Goal: Task Accomplishment & Management: Manage account settings

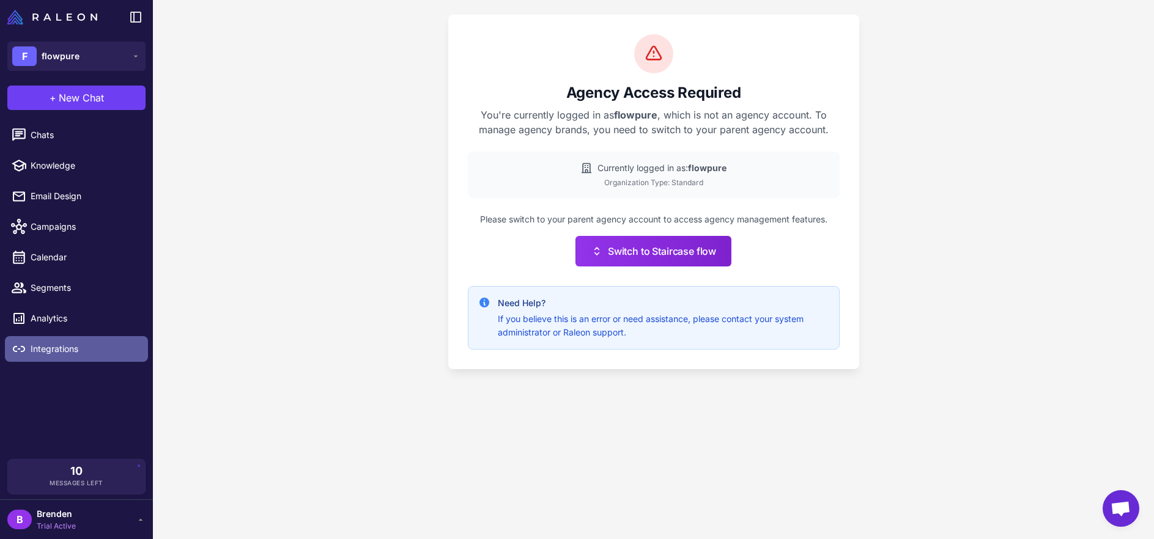
click at [106, 353] on span "Integrations" at bounding box center [85, 348] width 108 height 13
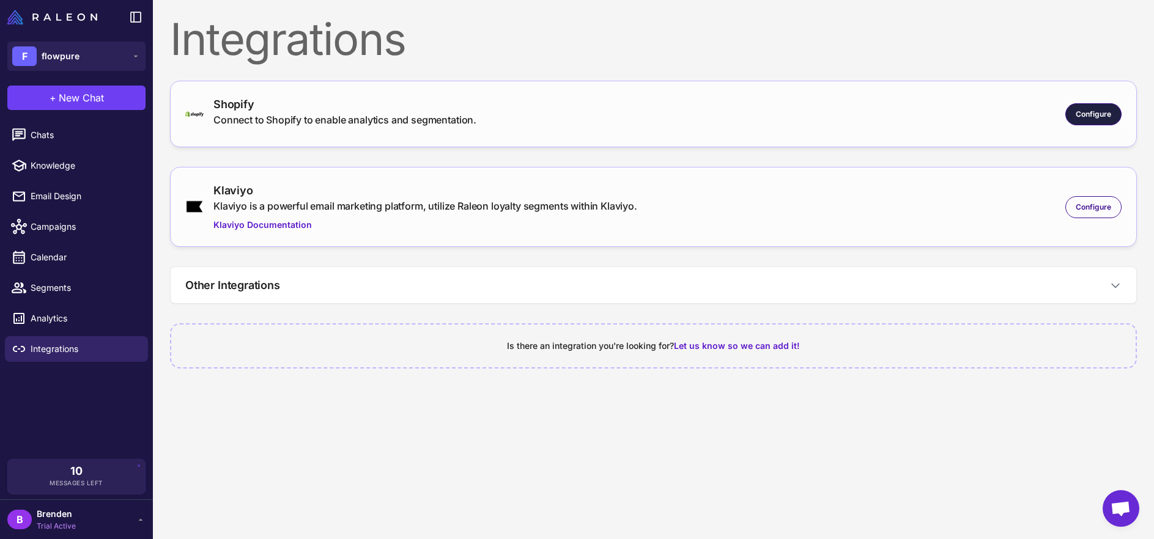
click at [1094, 114] on span "Configure" at bounding box center [1092, 114] width 35 height 11
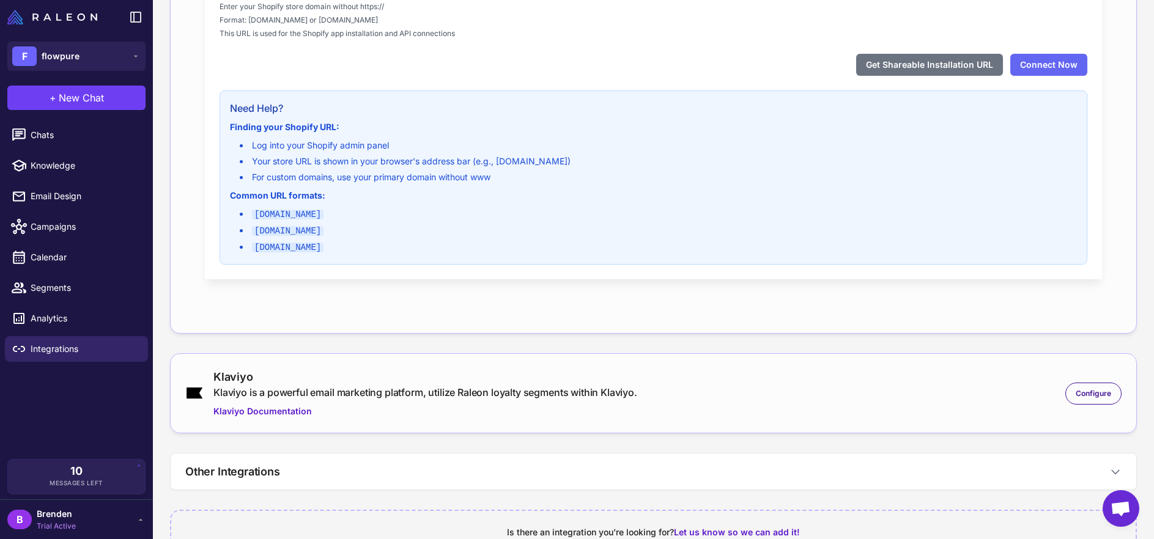
scroll to position [303, 0]
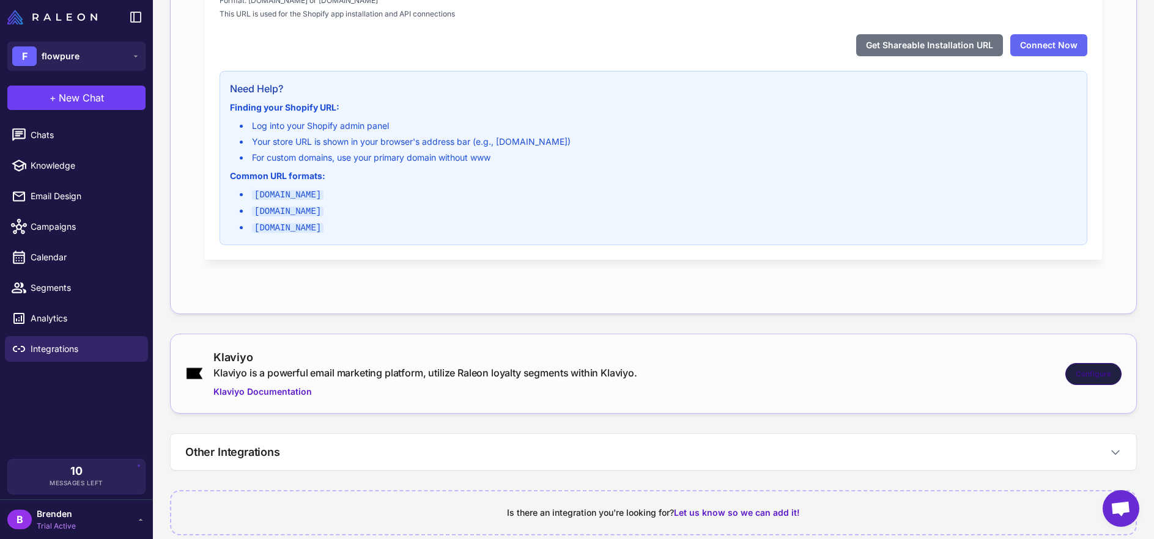
click at [1089, 363] on div "Configure" at bounding box center [1093, 374] width 56 height 22
click at [1086, 369] on span "Configure" at bounding box center [1092, 374] width 35 height 11
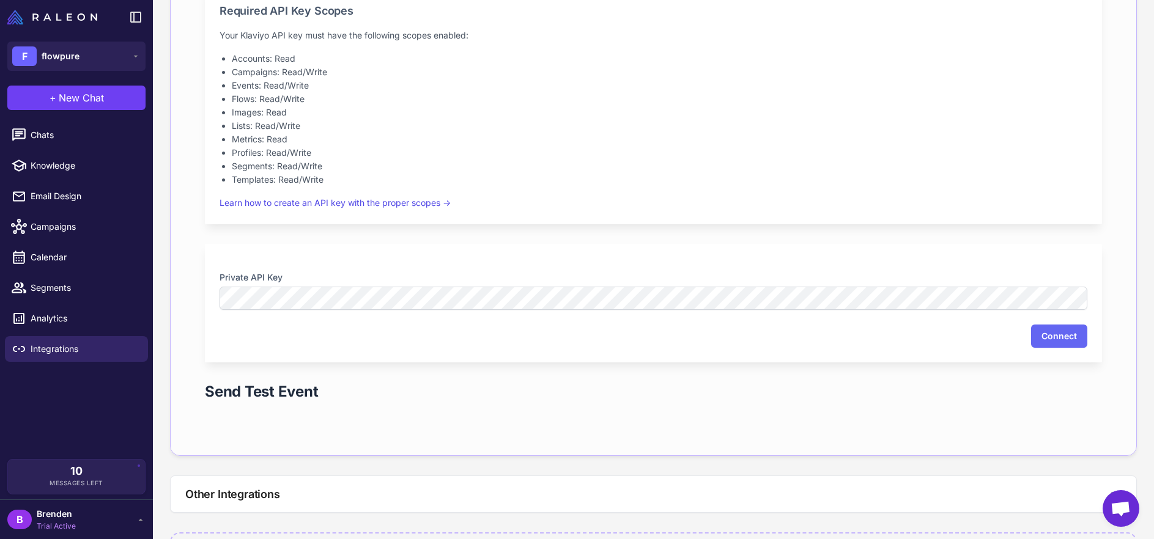
scroll to position [791, 0]
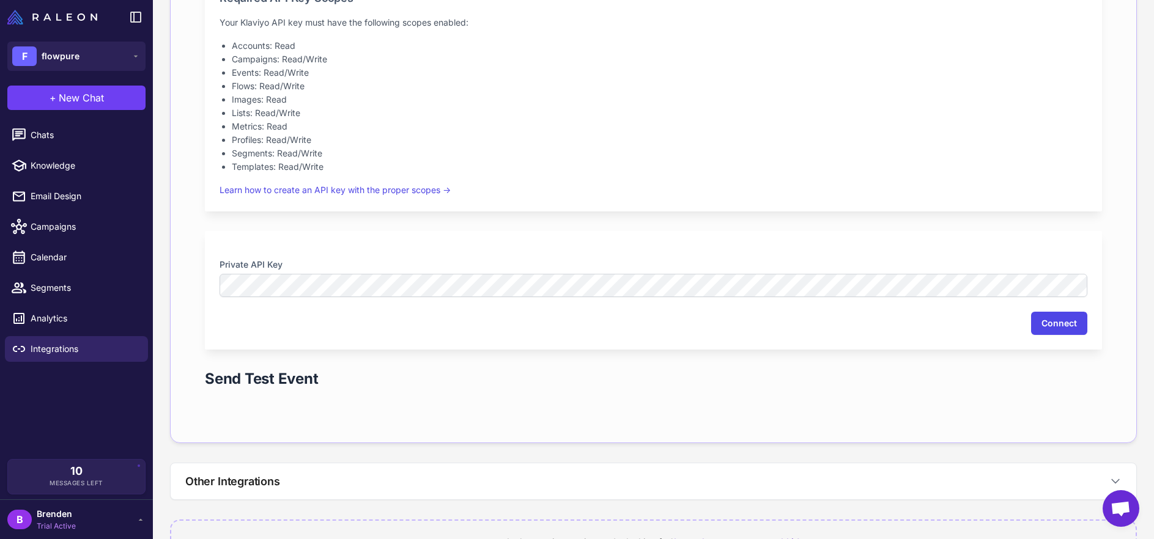
click at [1068, 322] on button "Connect" at bounding box center [1059, 323] width 56 height 23
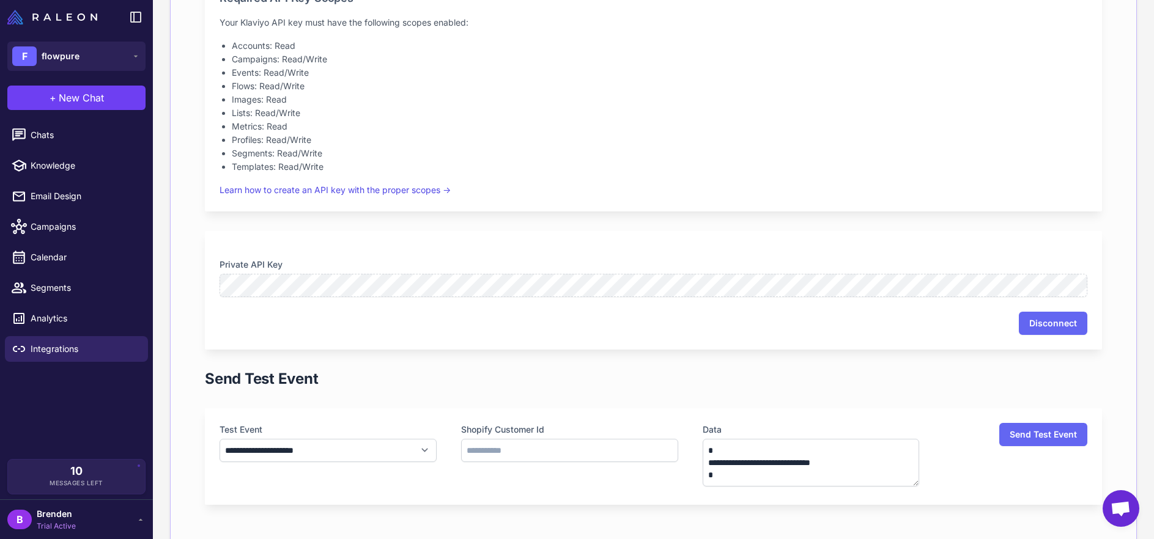
click at [416, 314] on div "Disconnect" at bounding box center [654, 323] width 868 height 23
click at [108, 159] on span "Knowledge" at bounding box center [85, 165] width 108 height 13
select select
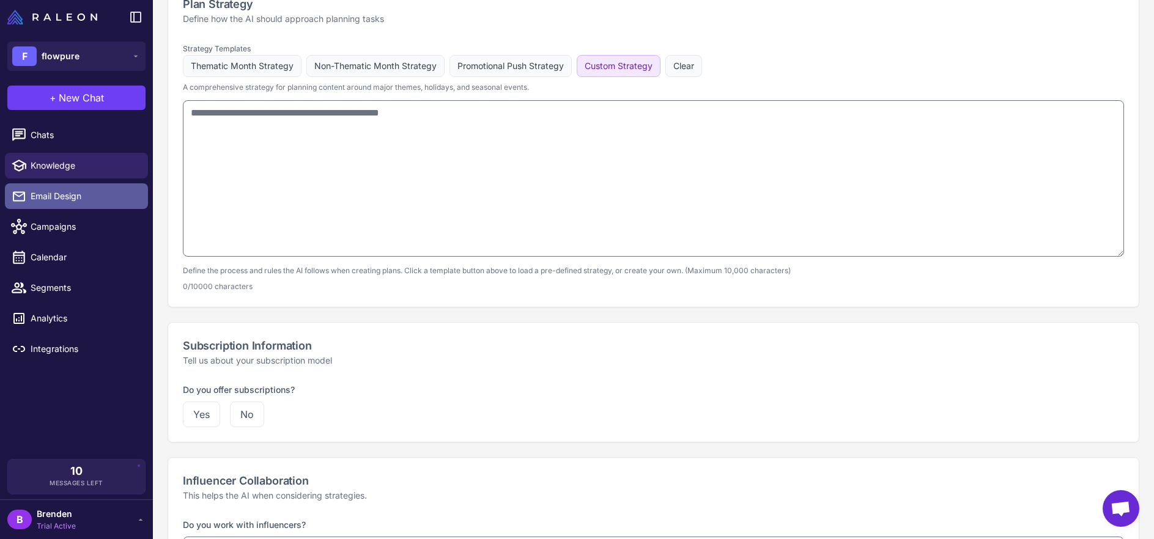
type input "********"
type input "**********"
type textarea "**********"
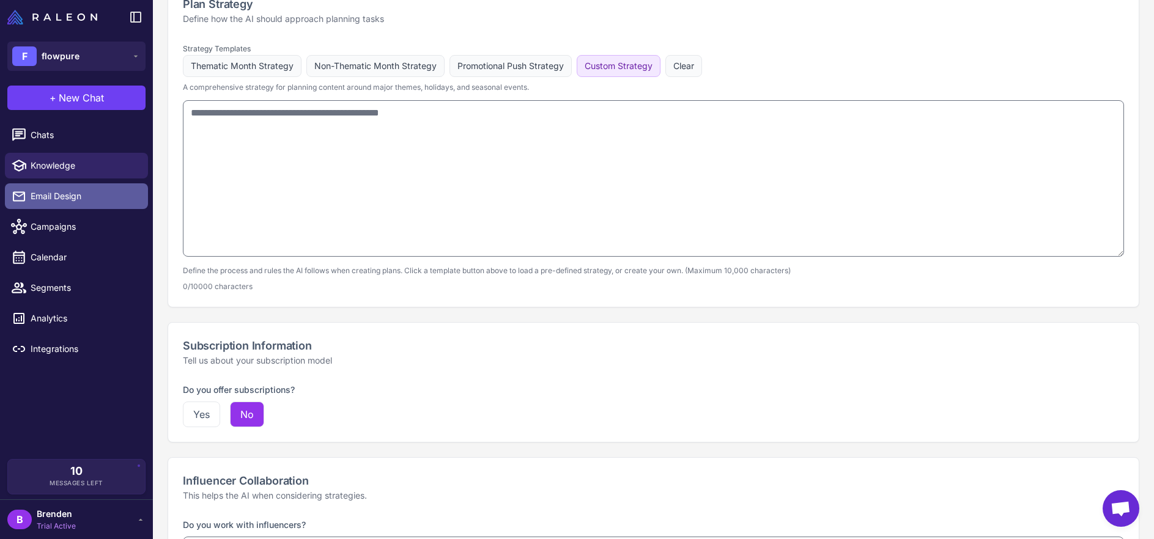
type textarea "**********"
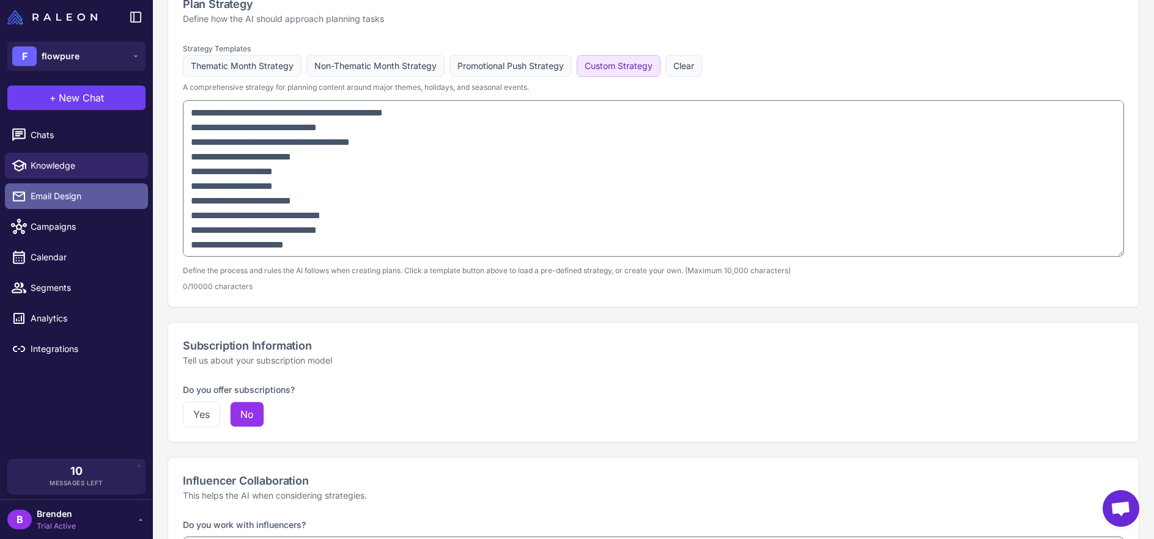
click at [114, 197] on span "Email Design" at bounding box center [85, 196] width 108 height 13
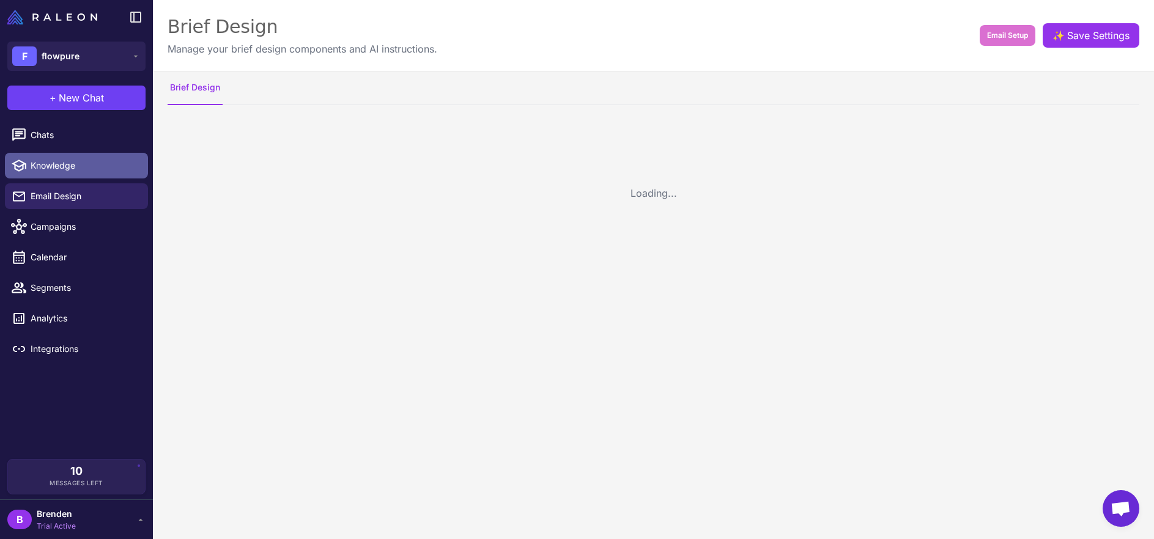
click at [114, 168] on span "Knowledge" at bounding box center [85, 165] width 108 height 13
select select
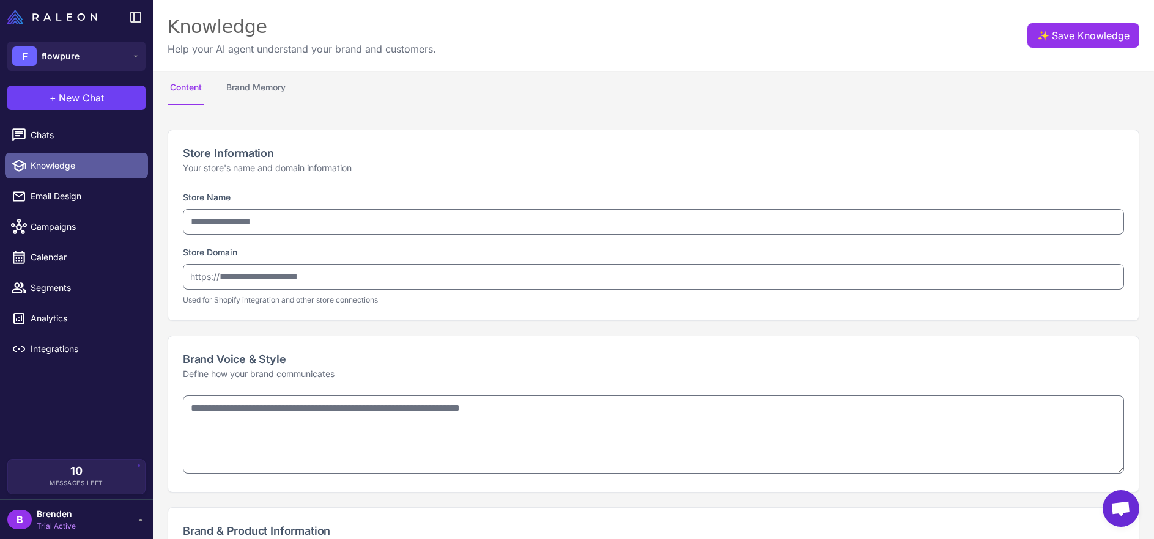
type input "********"
type input "**********"
type textarea "**********"
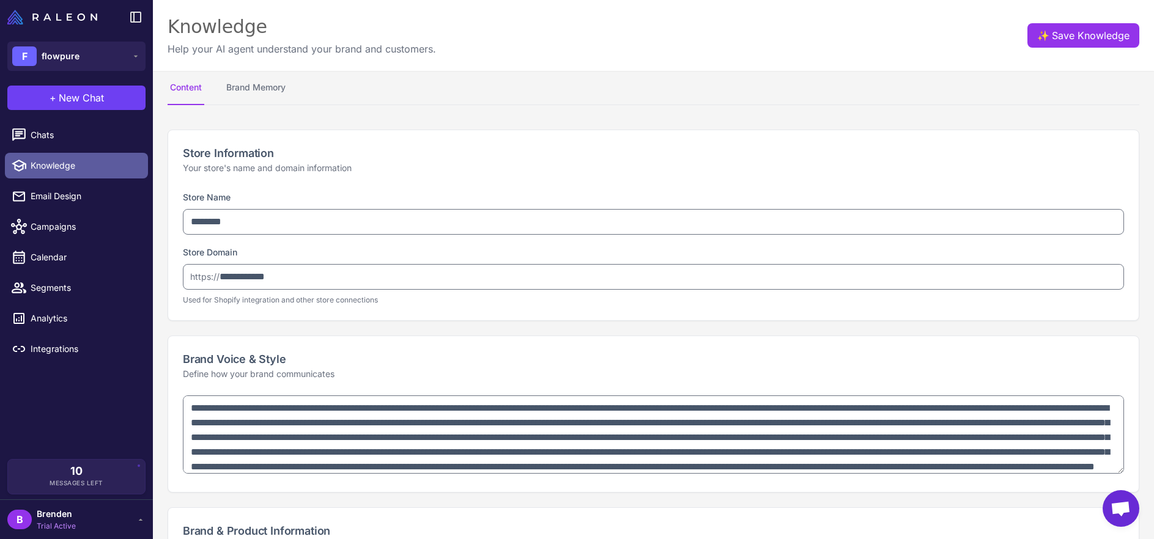
type textarea "**********"
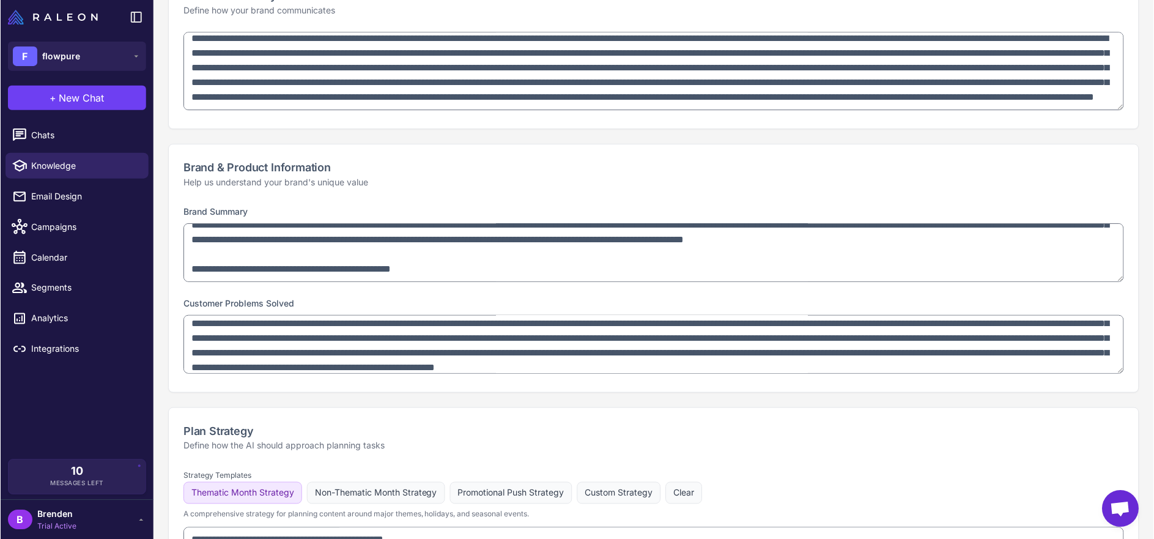
scroll to position [40, 0]
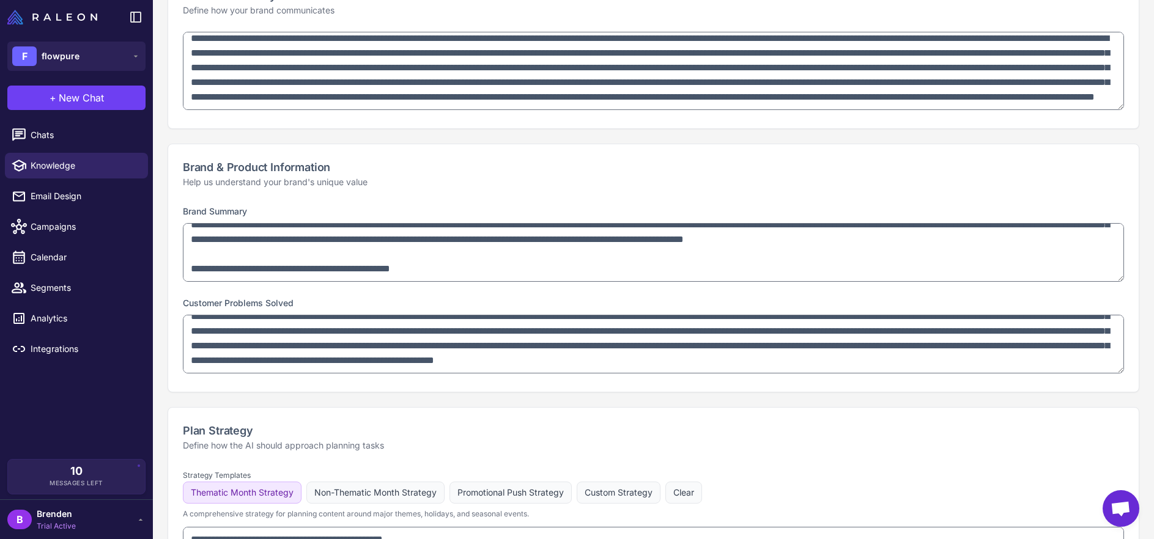
click at [522, 419] on div "Plan Strategy Define how the AI should approach planning tasks" at bounding box center [653, 437] width 970 height 59
click at [523, 419] on div "Plan Strategy Define how the AI should approach planning tasks" at bounding box center [653, 437] width 970 height 59
click at [99, 105] on button "+ New Chat" at bounding box center [76, 98] width 138 height 24
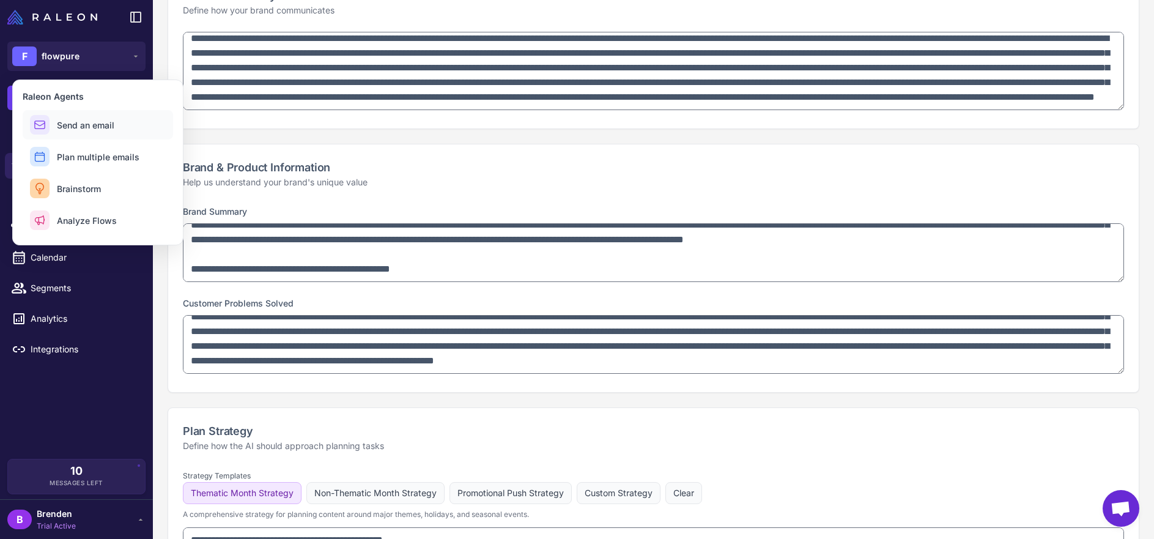
click at [155, 131] on button "Send an email" at bounding box center [98, 124] width 150 height 29
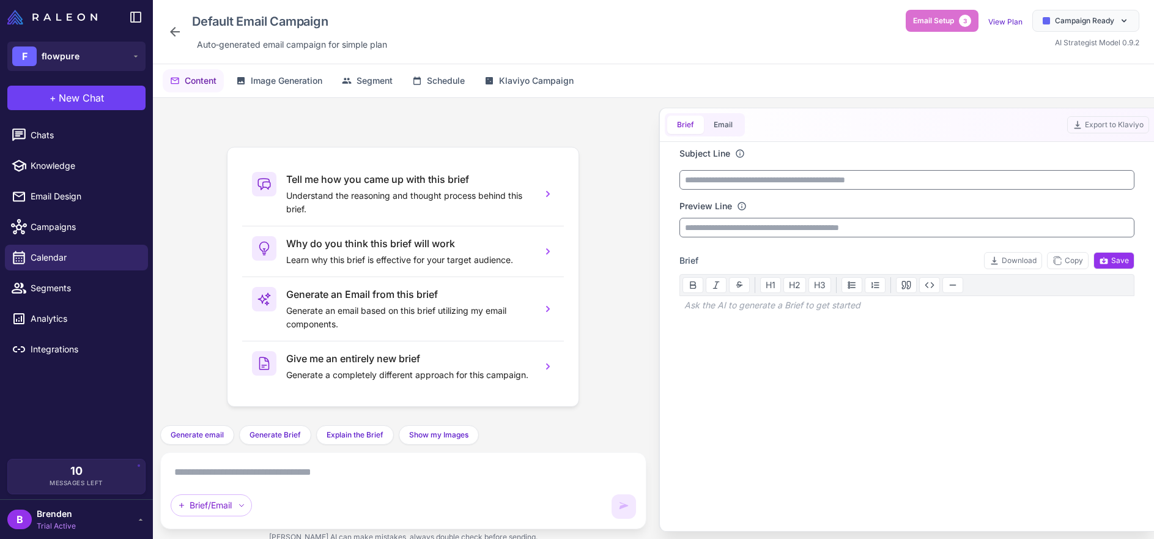
click at [301, 483] on div "Brief/Email" at bounding box center [403, 490] width 465 height 56
click at [326, 467] on textarea at bounding box center [403, 472] width 465 height 20
paste textarea "**********"
type textarea "**********"
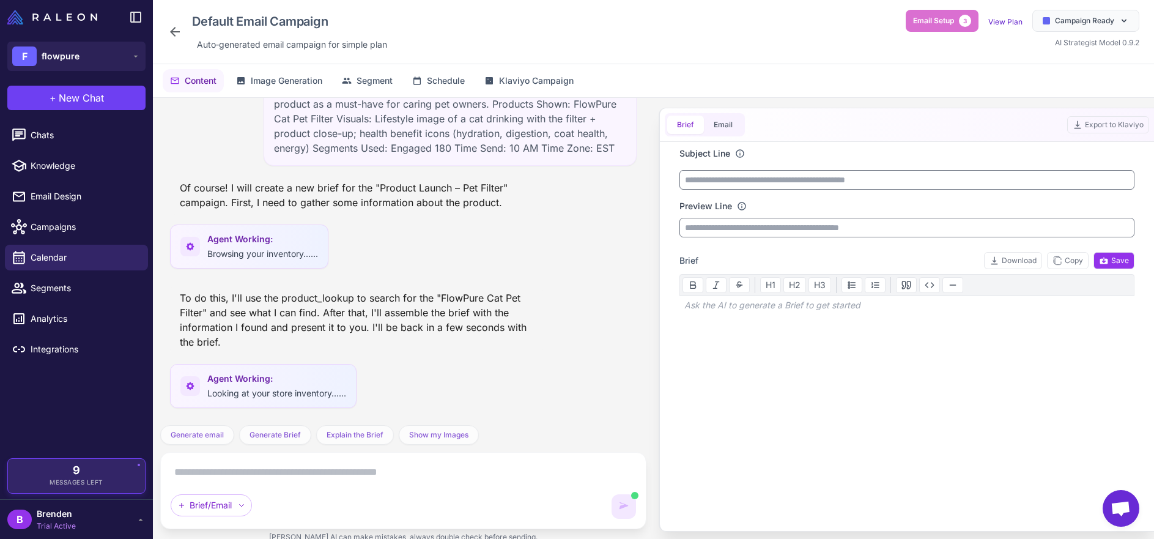
scroll to position [251, 0]
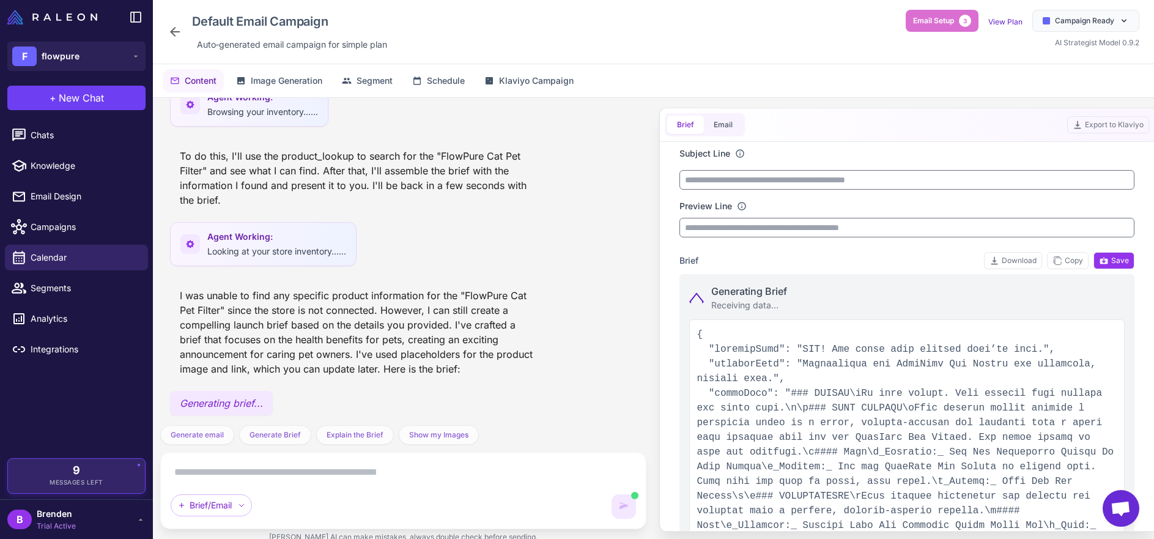
type input "**********"
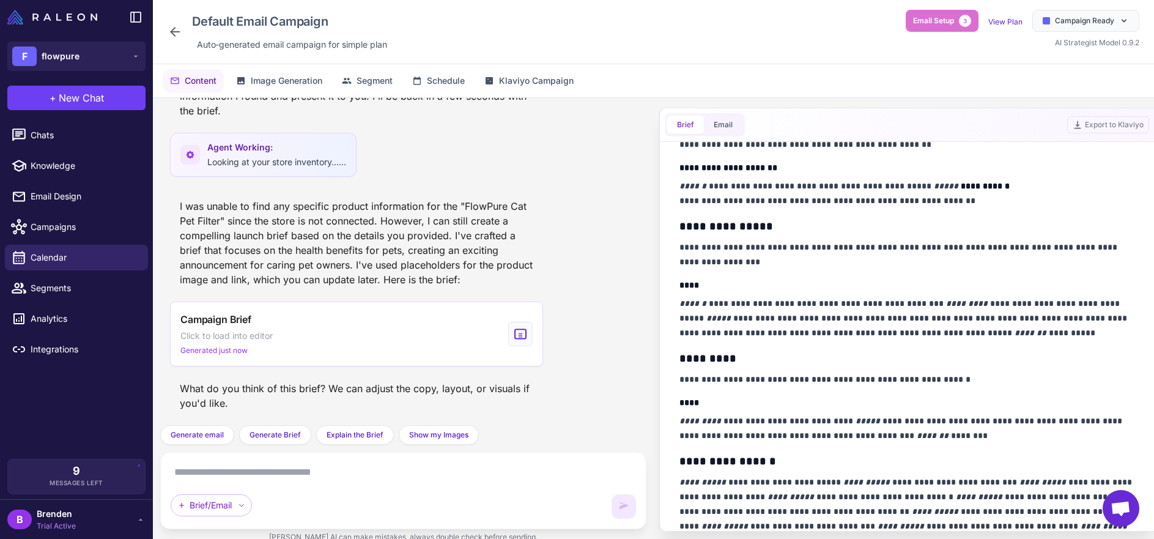
scroll to position [677, 0]
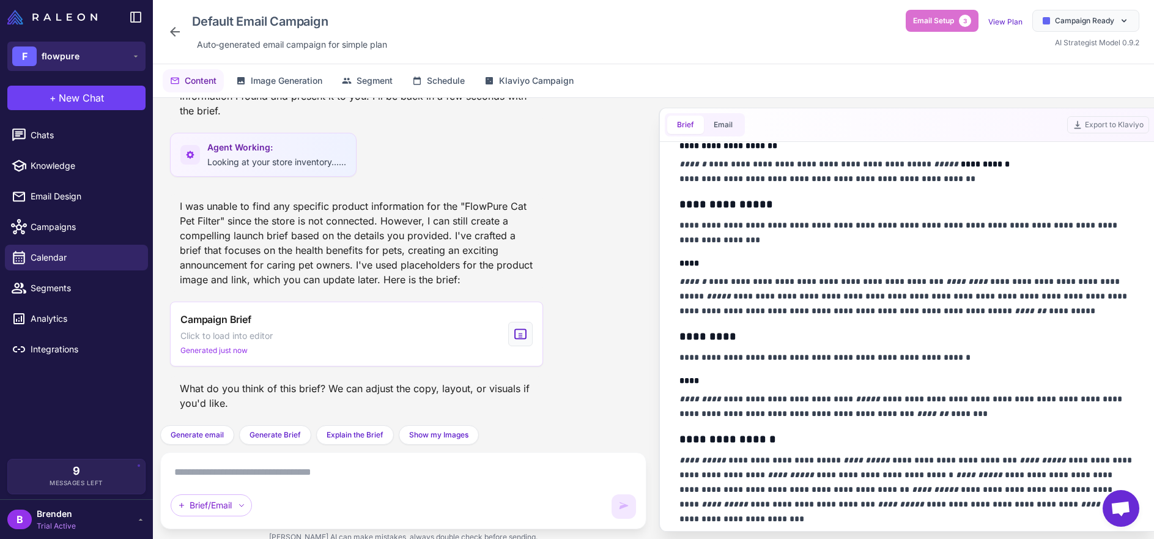
click at [128, 68] on button "F flowpure" at bounding box center [76, 56] width 138 height 29
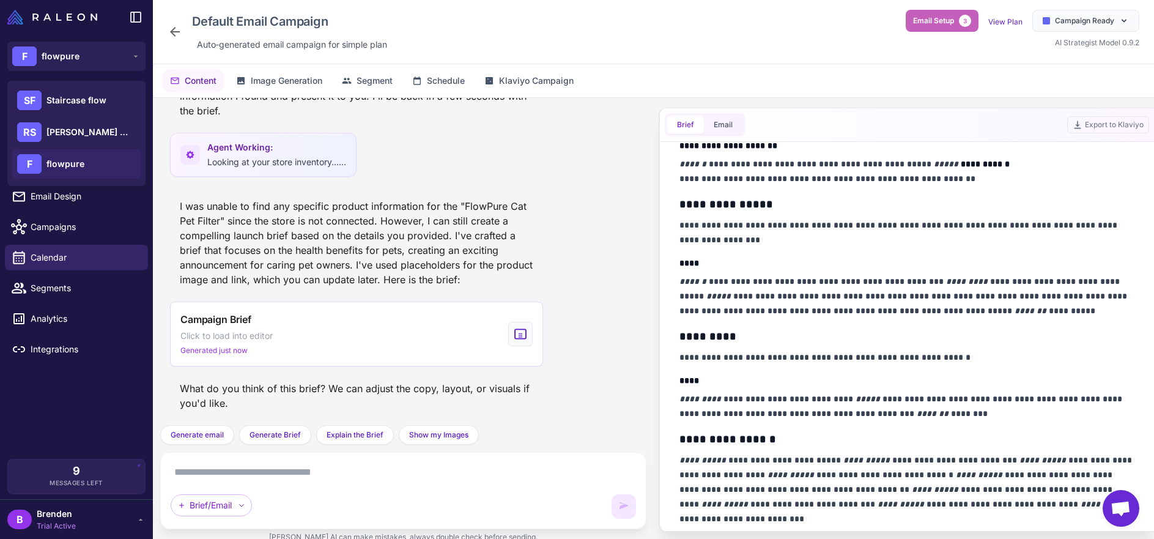
drag, startPoint x: 962, startPoint y: 33, endPoint x: 954, endPoint y: 27, distance: 10.0
click at [961, 32] on div "Email Setup 3 View Plan Campaign Ready AI Strategist Model 0.9.2" at bounding box center [1023, 29] width 234 height 39
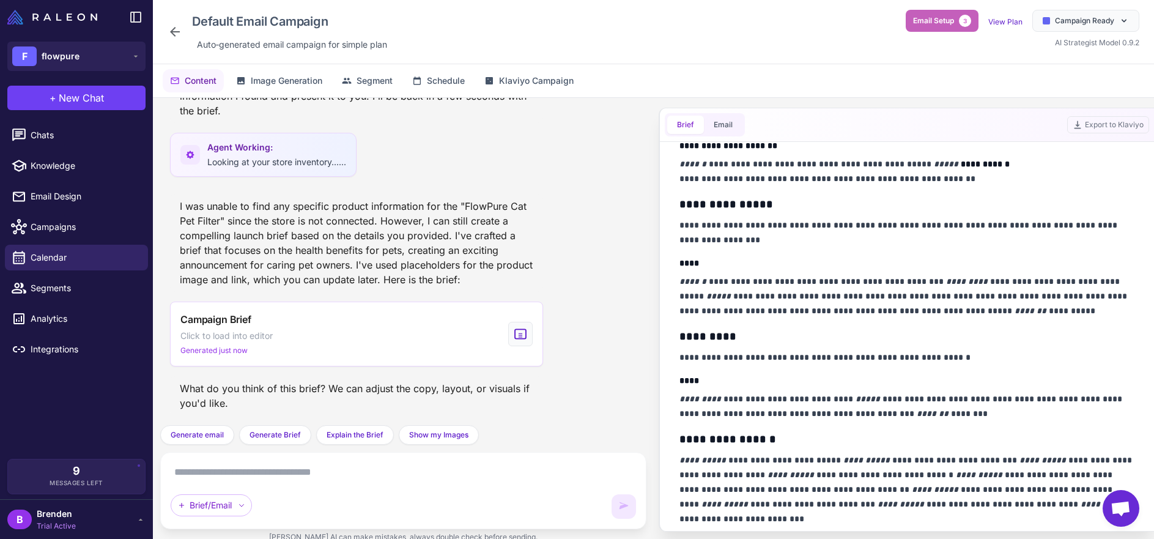
click at [951, 25] on span "Email Setup" at bounding box center [933, 20] width 41 height 11
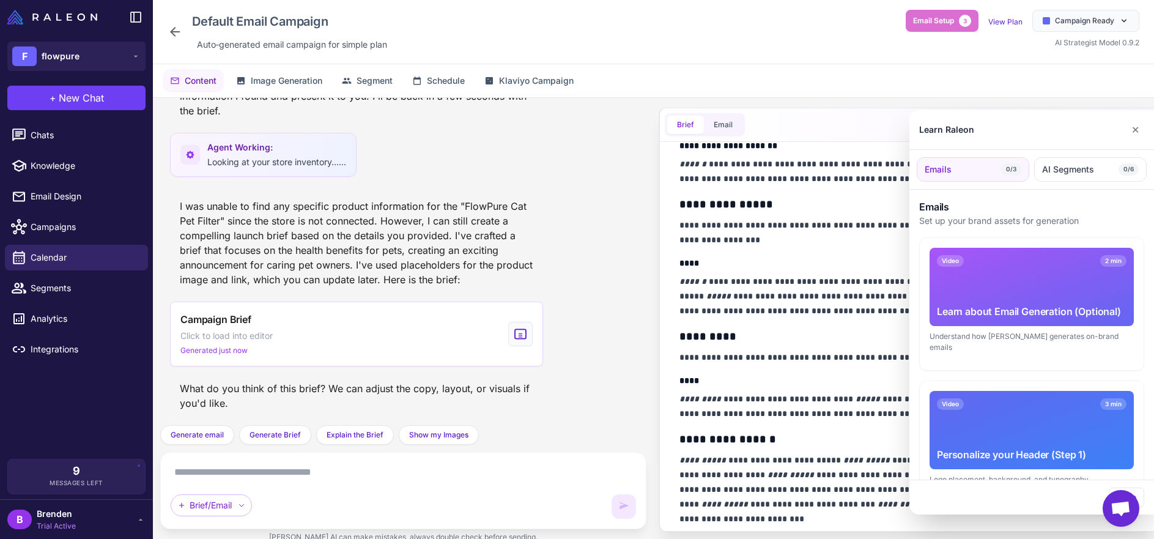
click at [956, 27] on div at bounding box center [577, 269] width 1154 height 539
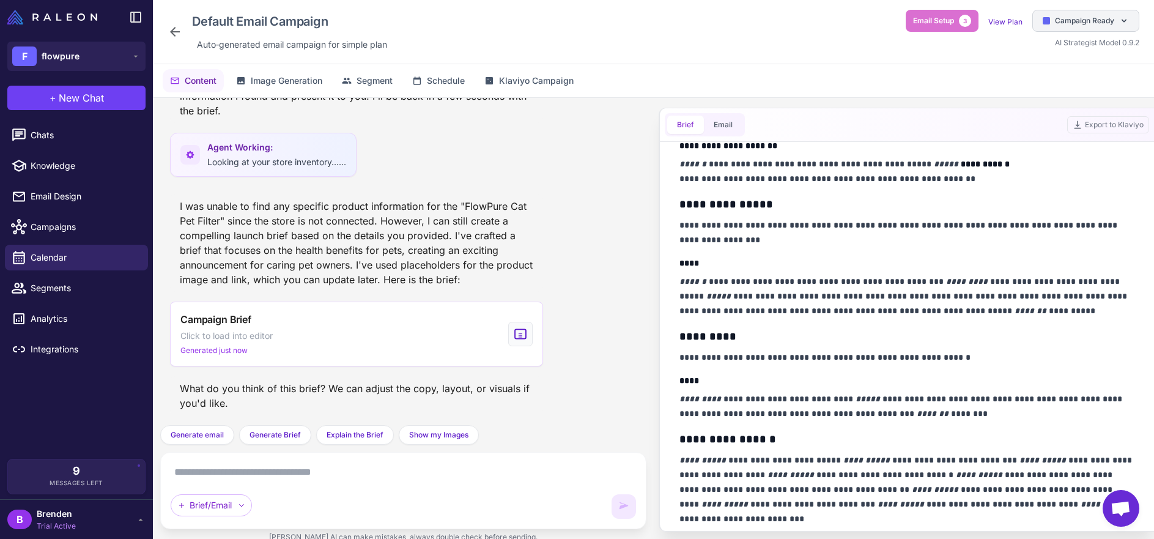
click at [1115, 21] on div "Campaign Ready" at bounding box center [1085, 21] width 107 height 22
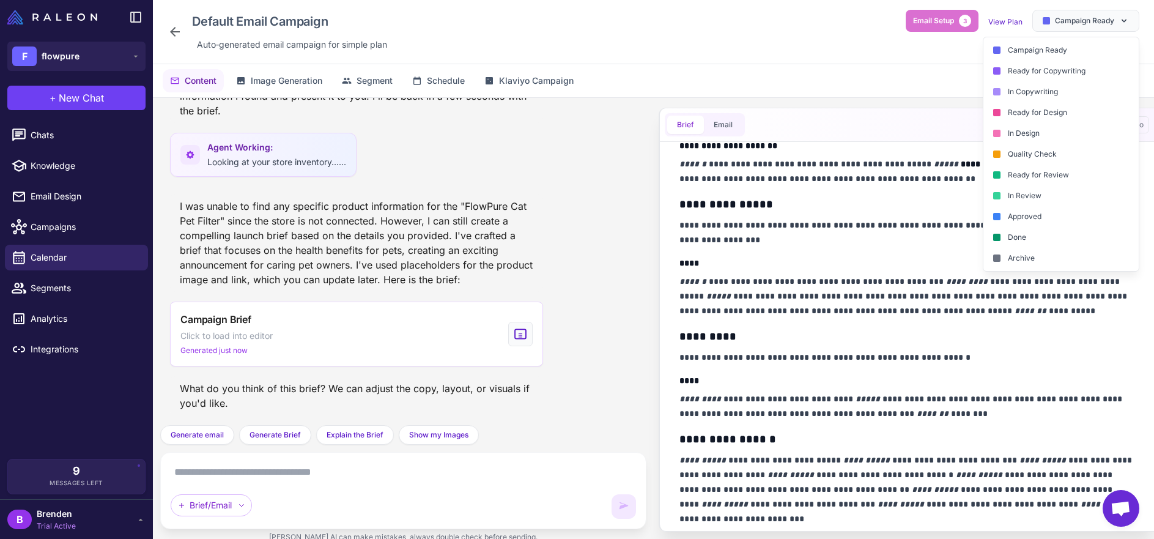
drag, startPoint x: 758, startPoint y: 43, endPoint x: 750, endPoint y: 53, distance: 12.2
click at [758, 43] on div "Default Email Campaign Auto‑generated email campaign for simple plan Email Setu…" at bounding box center [654, 32] width 972 height 44
click at [58, 133] on span "Chats" at bounding box center [85, 134] width 108 height 13
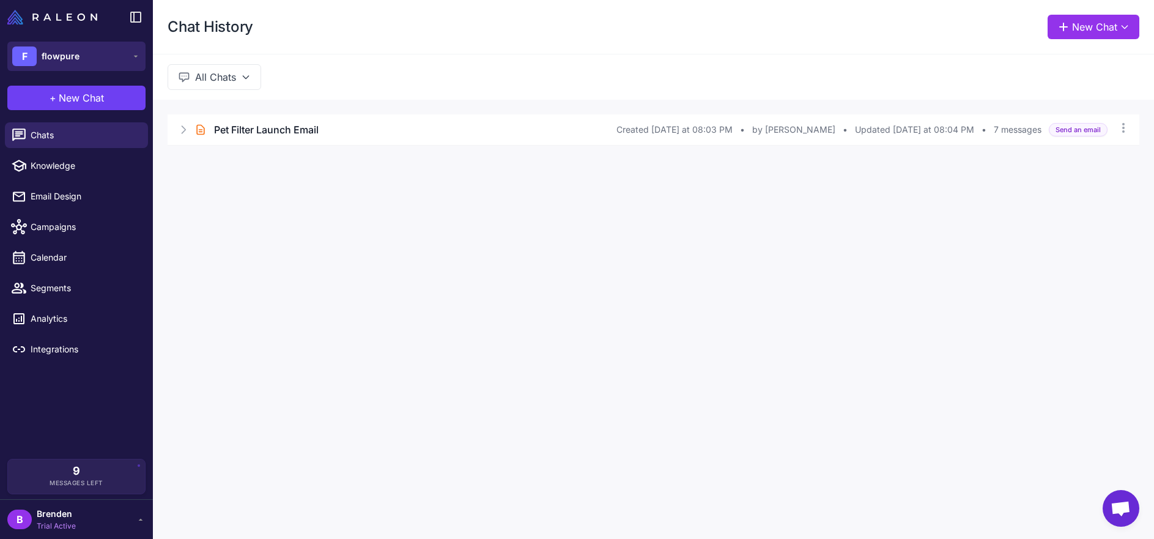
click at [102, 64] on button "F flowpure" at bounding box center [76, 56] width 138 height 29
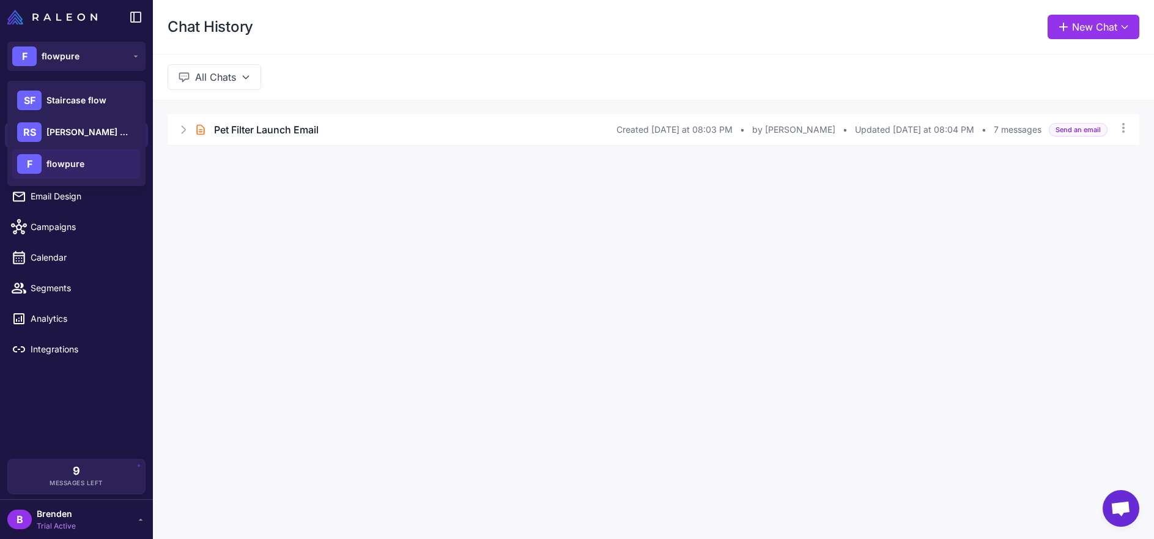
click at [192, 213] on div "Chat History New Chat All Chats Brief Chat Pet Filter Launch Email Created [DAT…" at bounding box center [653, 269] width 1001 height 539
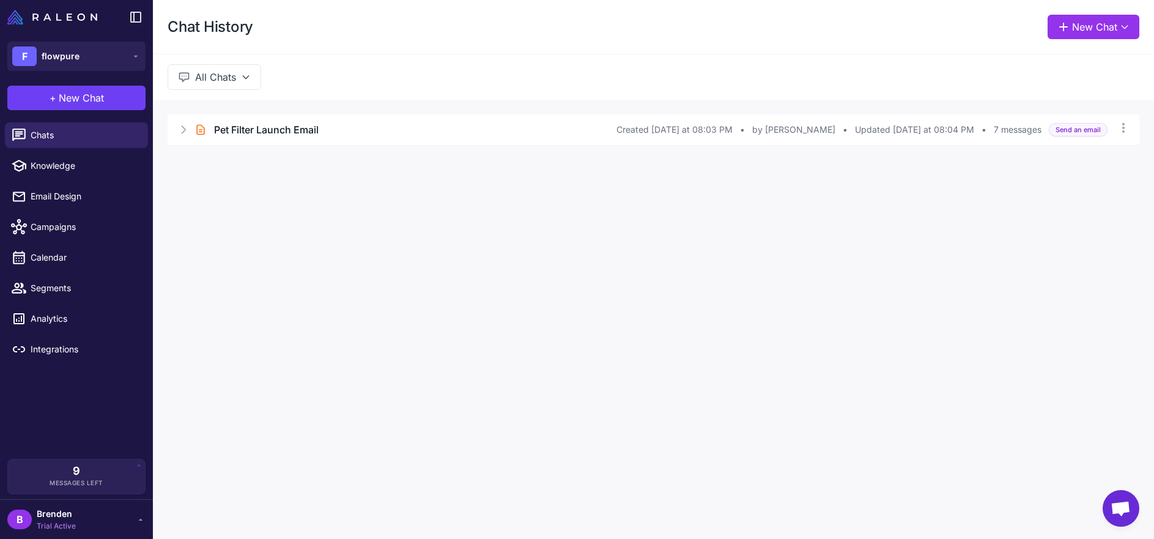
click at [85, 523] on div "B Brenden Trial Active" at bounding box center [76, 519] width 138 height 24
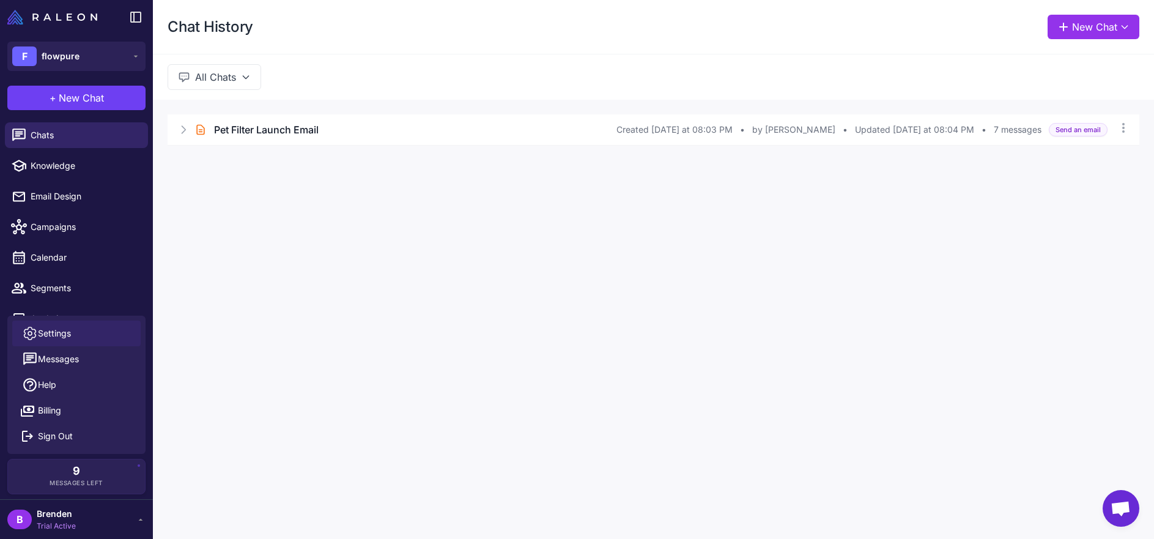
click at [81, 339] on link "Settings" at bounding box center [76, 333] width 128 height 26
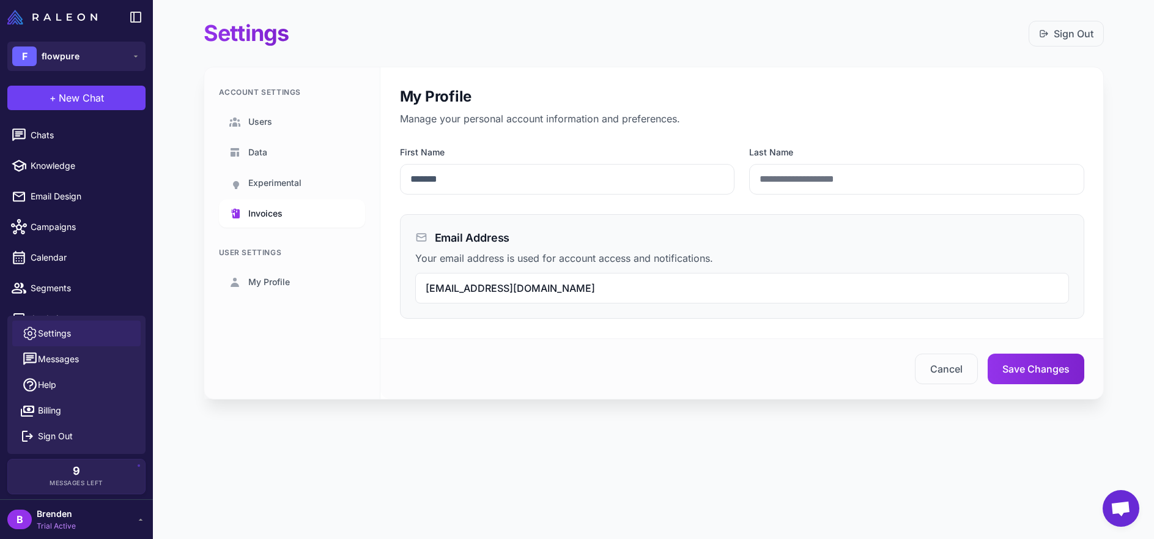
click at [277, 209] on span "Invoices" at bounding box center [265, 213] width 34 height 13
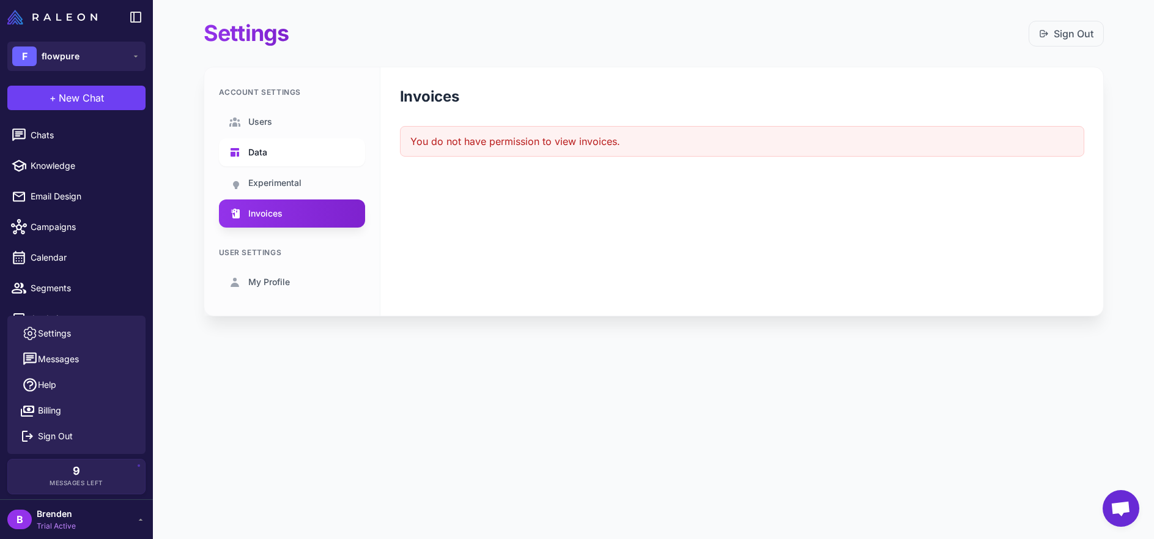
click at [288, 153] on link "Data" at bounding box center [292, 152] width 146 height 28
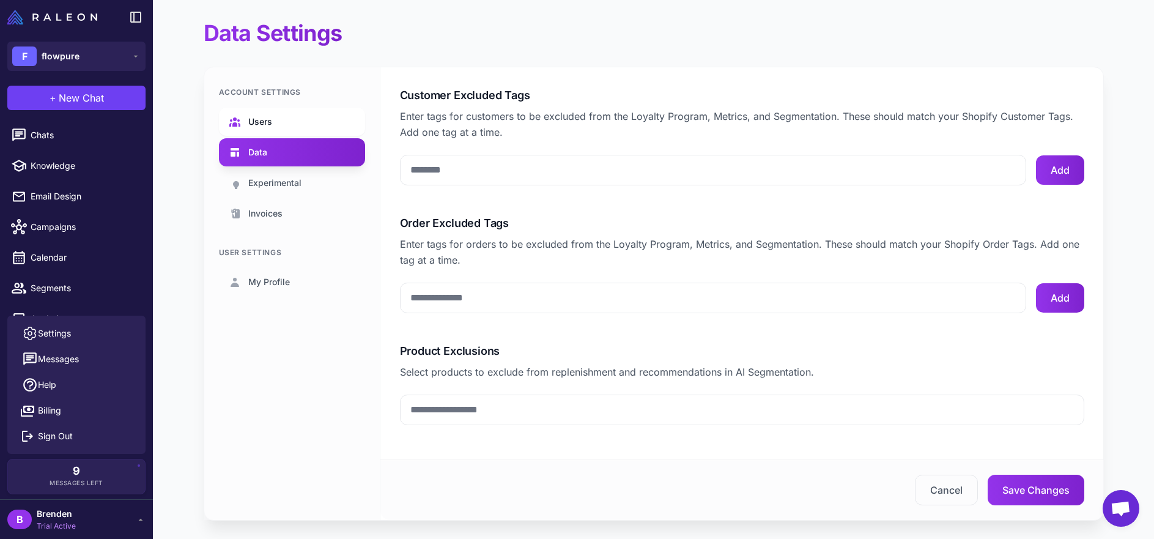
click at [298, 131] on link "Users" at bounding box center [292, 122] width 146 height 28
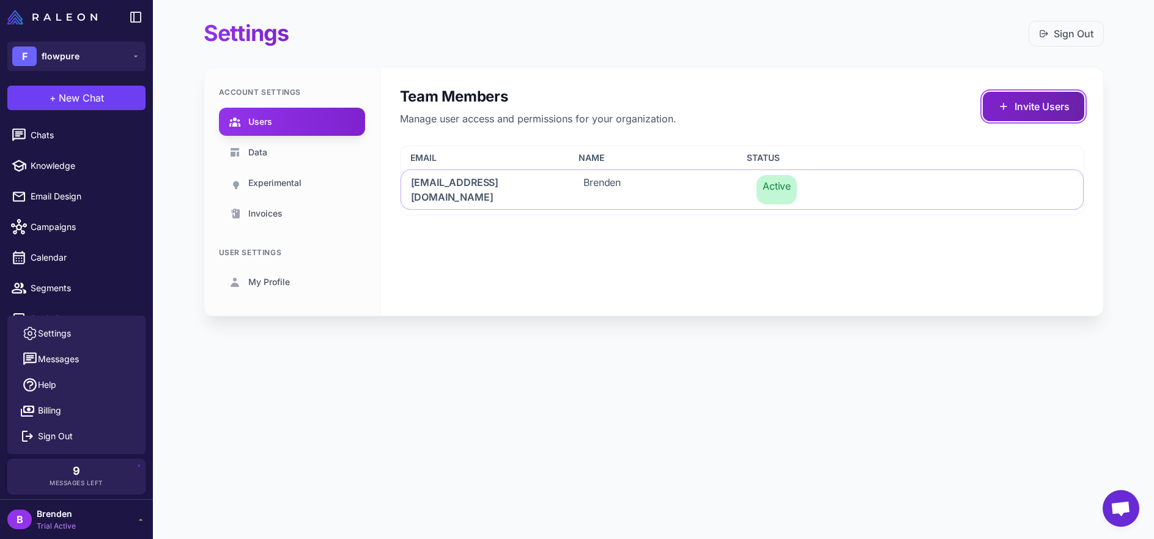
click at [1055, 103] on button "Invite Users" at bounding box center [1033, 106] width 101 height 29
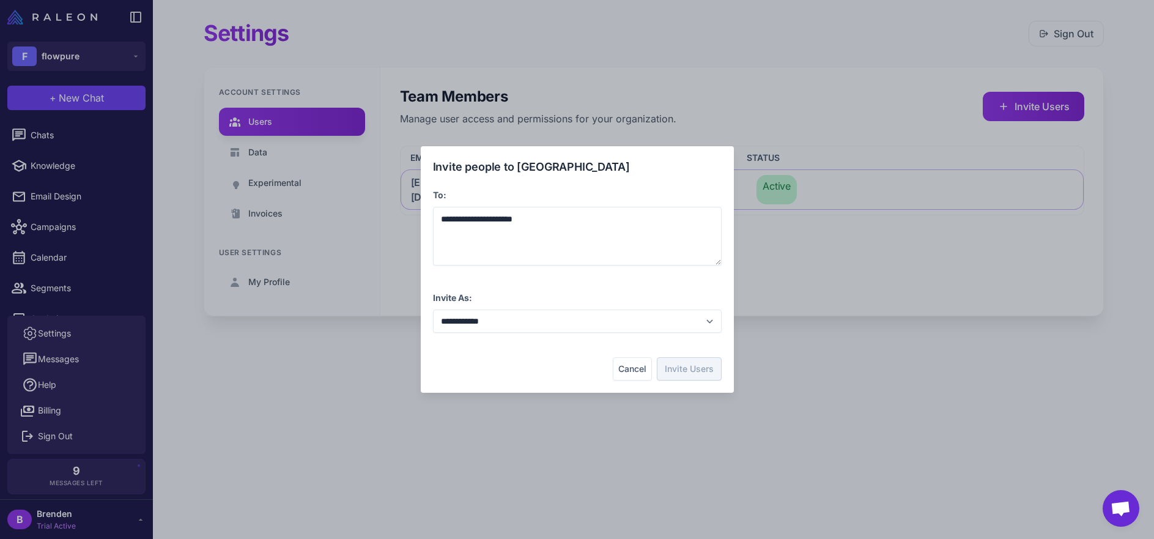
drag, startPoint x: 613, startPoint y: 355, endPoint x: 624, endPoint y: 352, distance: 11.4
click at [613, 355] on div "**********" at bounding box center [577, 269] width 289 height 222
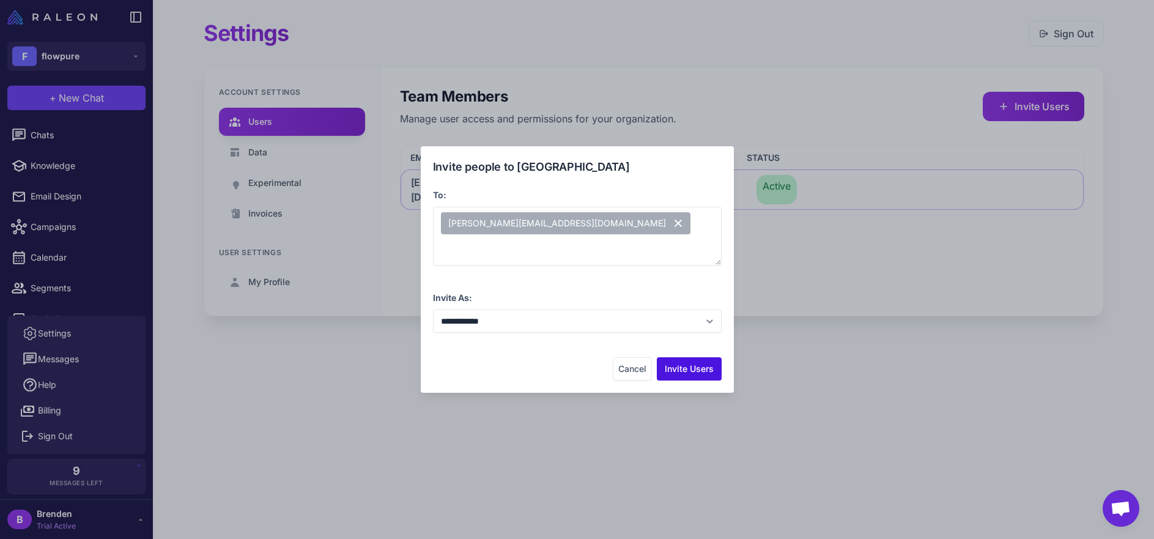
click at [688, 362] on button "Invite Users" at bounding box center [689, 368] width 65 height 23
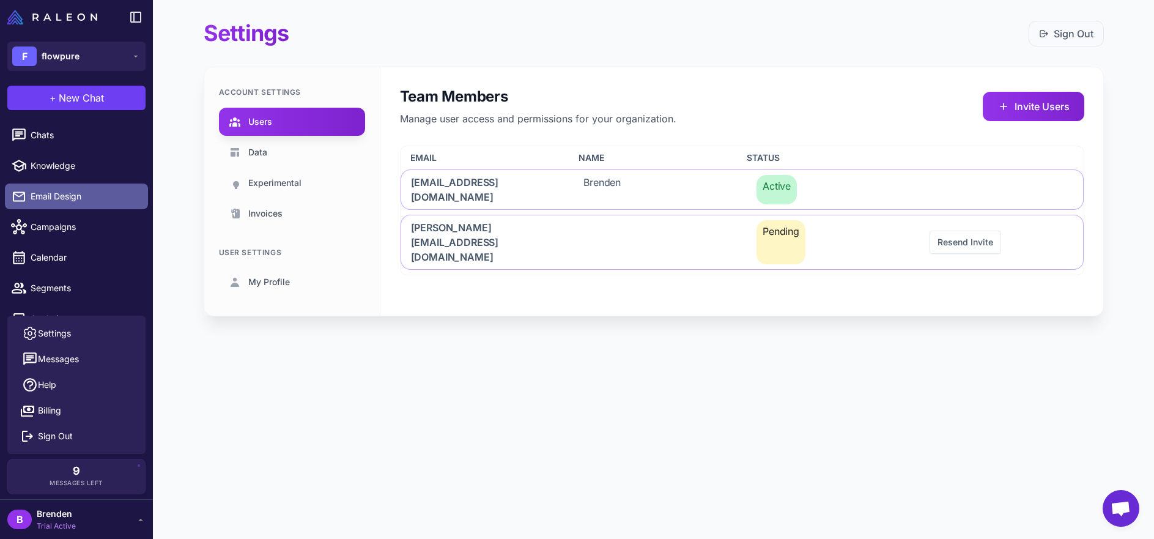
click at [77, 187] on link "Email Design" at bounding box center [76, 196] width 143 height 26
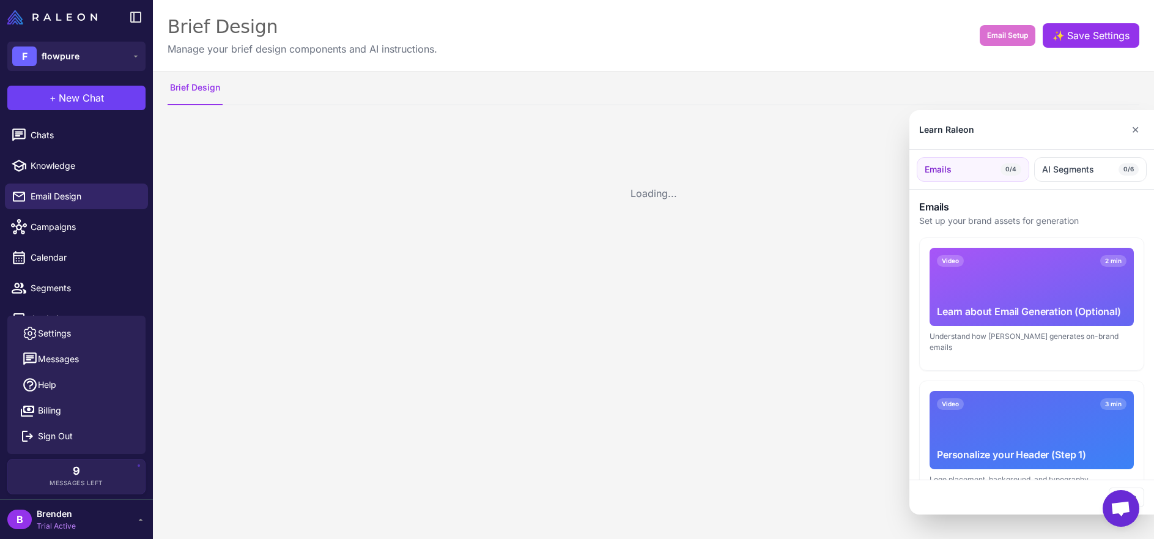
click at [79, 218] on div at bounding box center [577, 269] width 1154 height 539
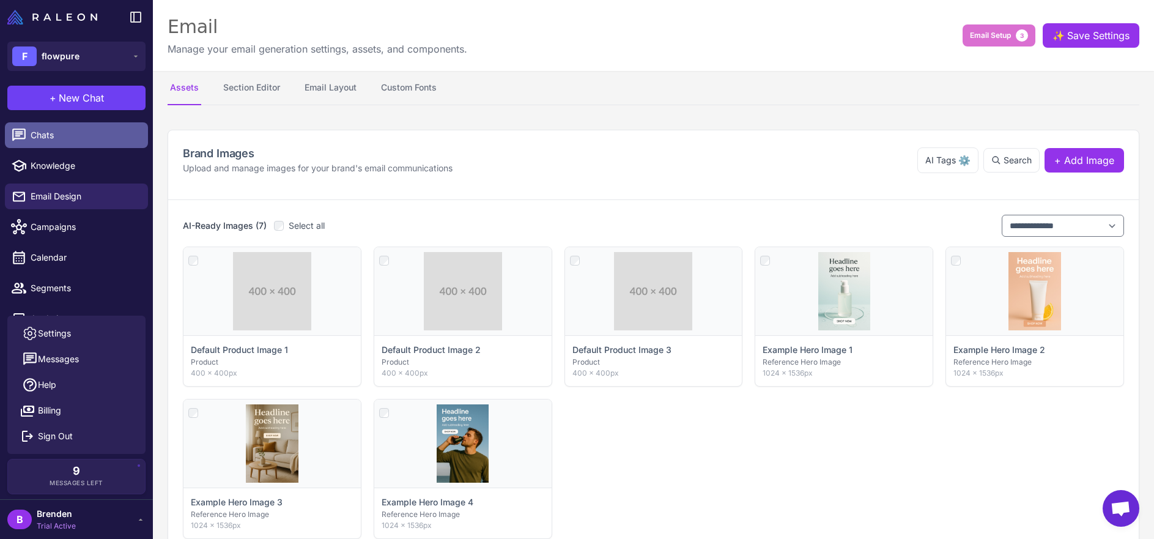
click at [75, 140] on span "Chats" at bounding box center [85, 134] width 108 height 13
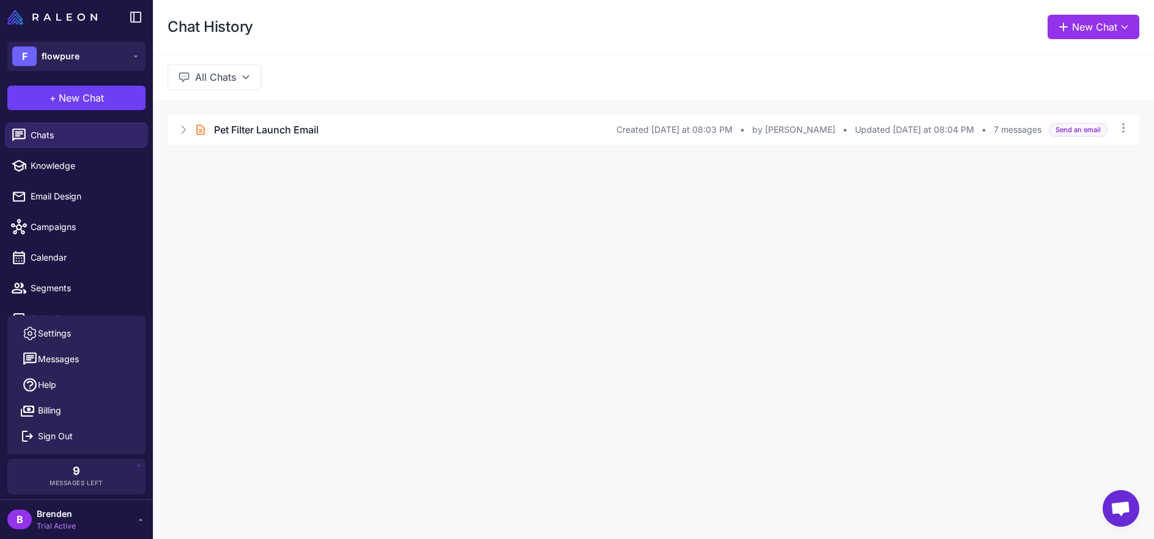
drag, startPoint x: 114, startPoint y: 518, endPoint x: 114, endPoint y: 512, distance: 6.7
click at [114, 518] on div "B Brenden Trial Active" at bounding box center [76, 519] width 138 height 24
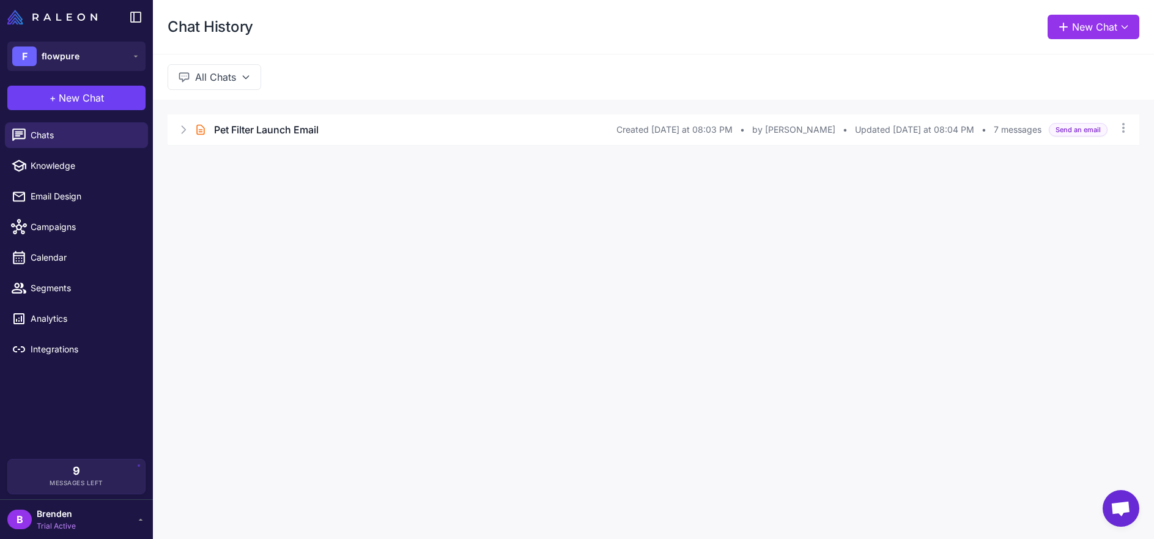
click at [114, 481] on div "9 Messages Left" at bounding box center [77, 476] width 120 height 22
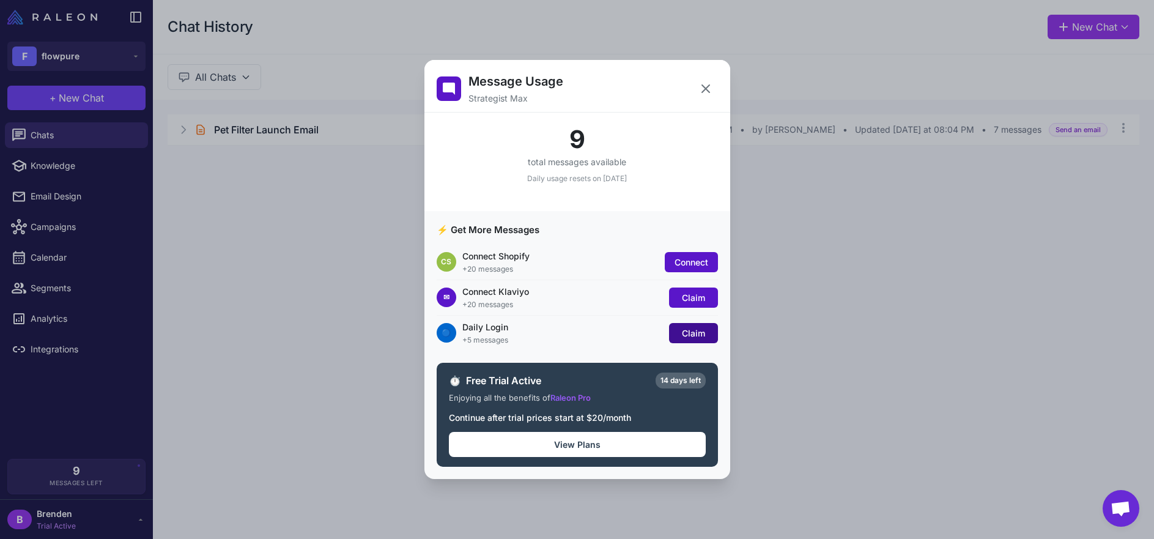
drag, startPoint x: 696, startPoint y: 298, endPoint x: 698, endPoint y: 328, distance: 29.4
click at [696, 299] on span "Claim" at bounding box center [693, 297] width 23 height 10
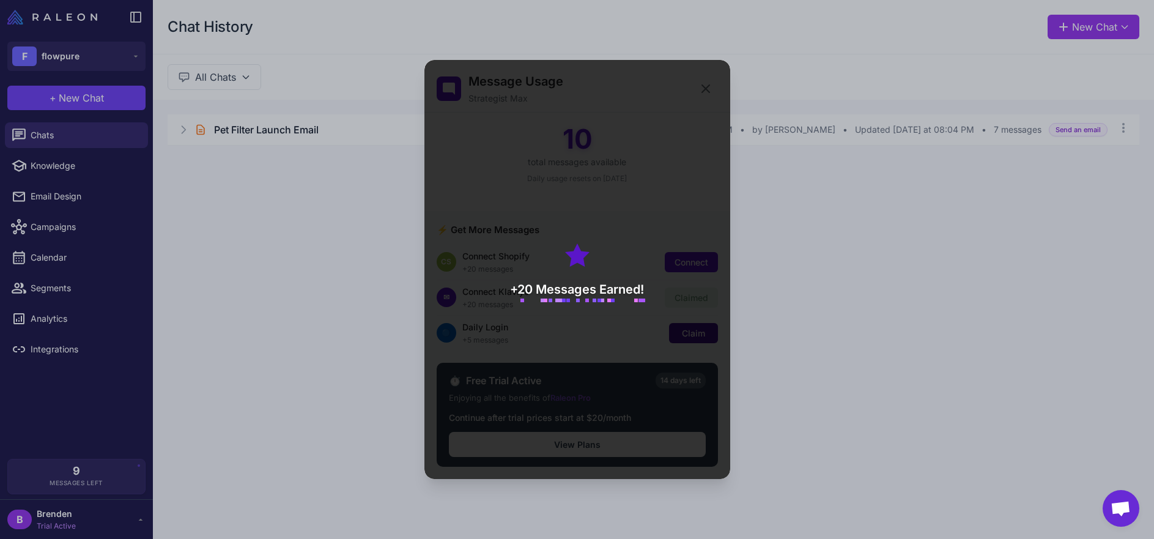
click at [698, 328] on div "+20 Messages Earned!" at bounding box center [577, 269] width 306 height 419
click at [682, 335] on div "+20 Messages Earned!" at bounding box center [577, 269] width 306 height 419
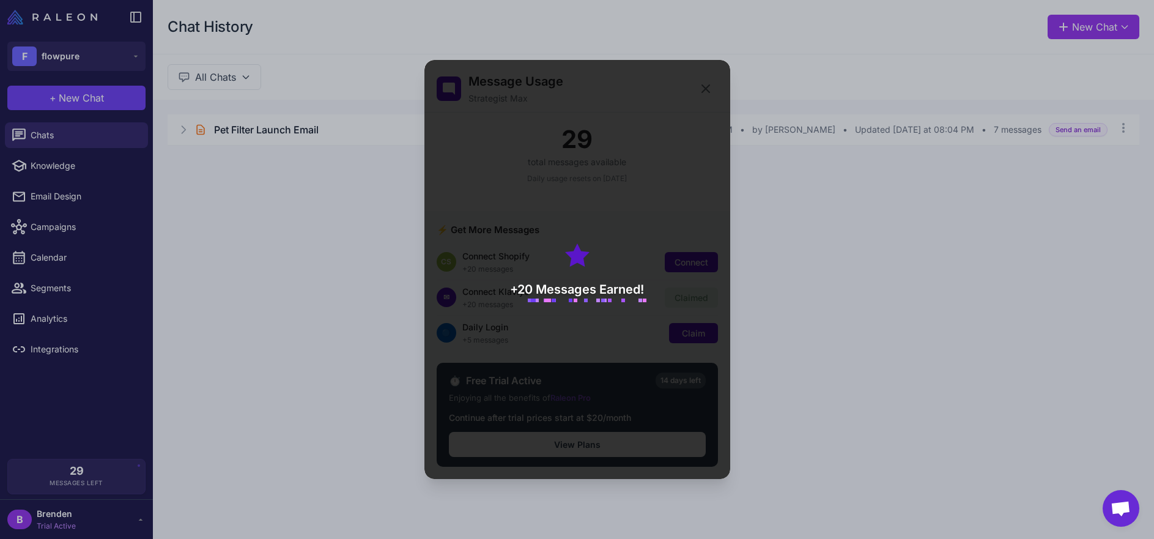
click at [682, 335] on div "+20 Messages Earned!" at bounding box center [577, 269] width 306 height 419
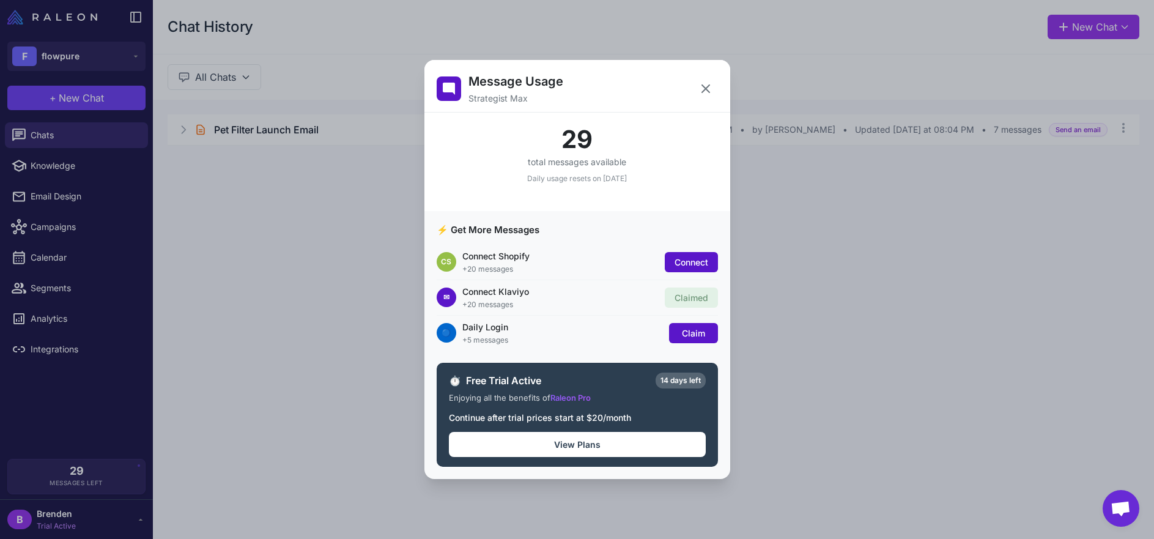
click at [682, 335] on span "Claim" at bounding box center [693, 333] width 23 height 10
click at [702, 81] on icon at bounding box center [705, 88] width 15 height 15
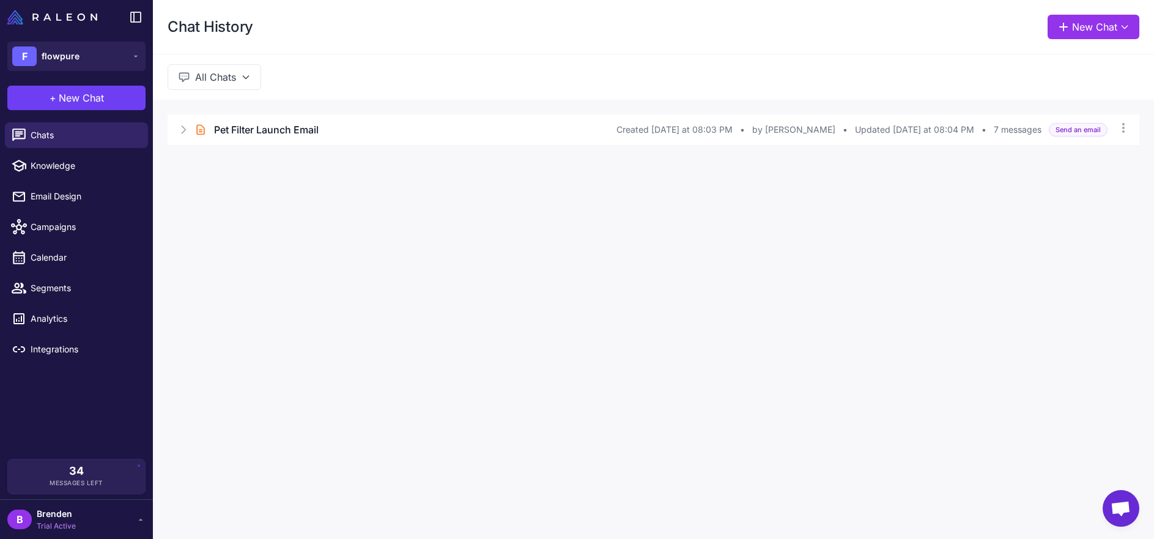
drag, startPoint x: 283, startPoint y: 299, endPoint x: 278, endPoint y: 290, distance: 10.4
click at [283, 299] on div "Chat History New Chat All Chats Brief Chat Pet Filter Launch Email Created [DAT…" at bounding box center [653, 269] width 1001 height 539
